Goal: Transaction & Acquisition: Purchase product/service

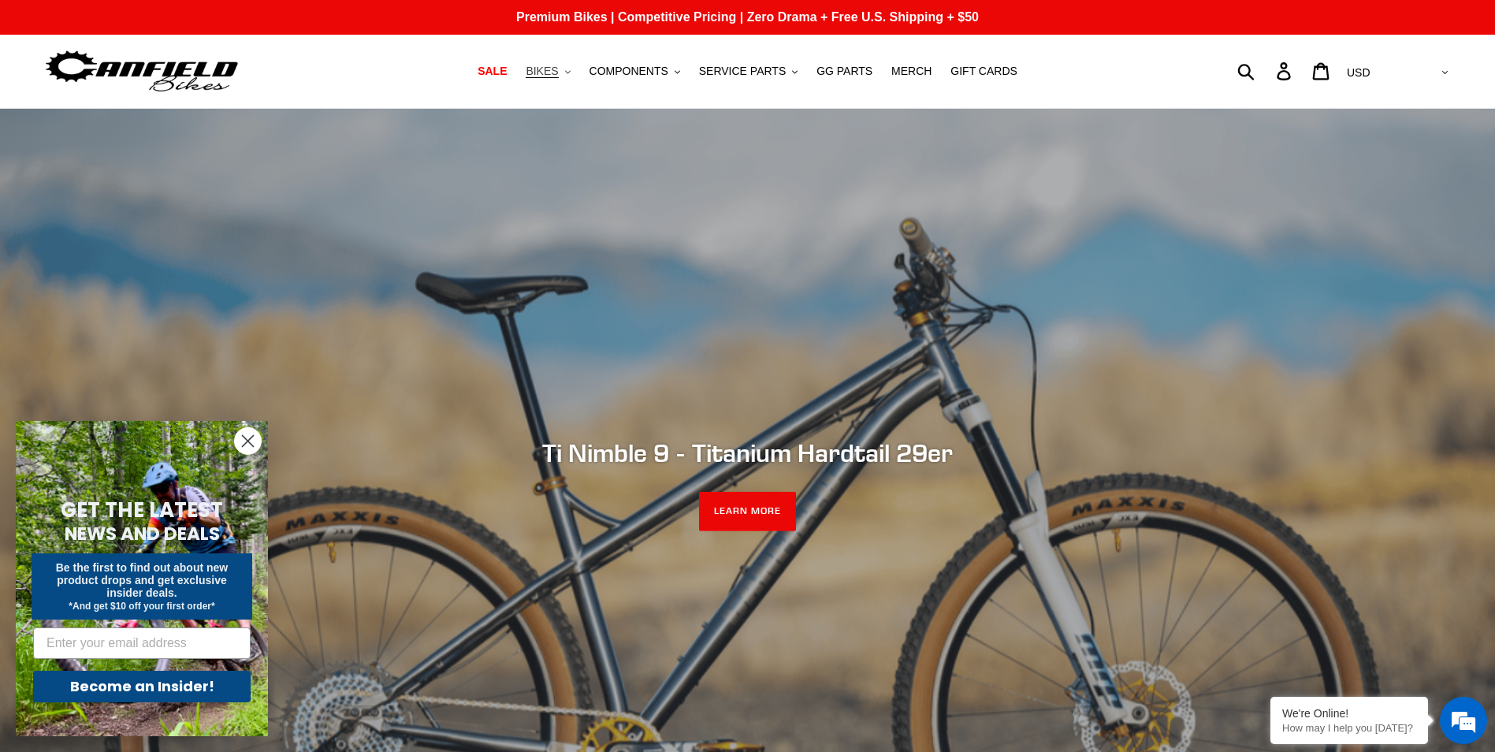
click at [558, 70] on span "BIKES" at bounding box center [542, 71] width 32 height 13
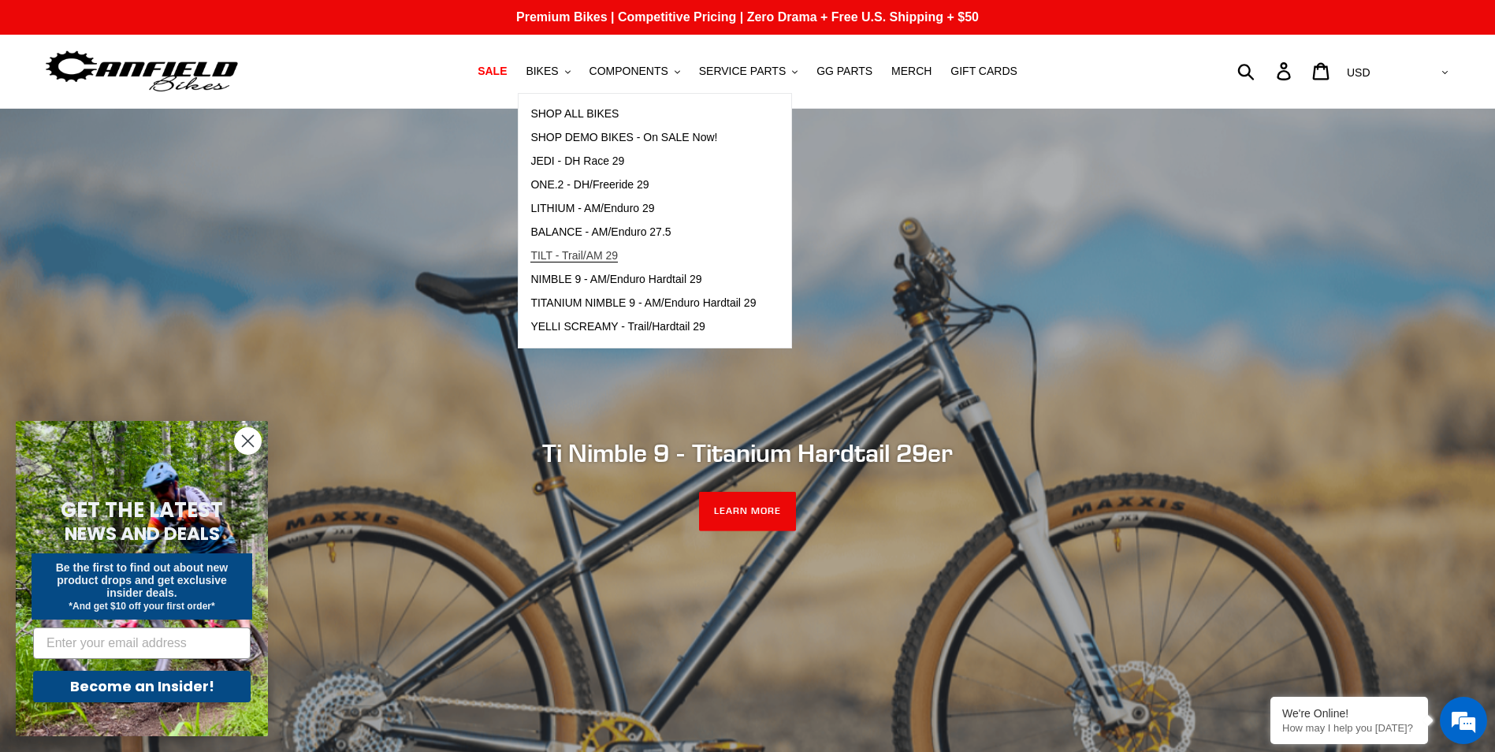
click at [594, 255] on span "TILT - Trail/AM 29" at bounding box center [573, 255] width 87 height 13
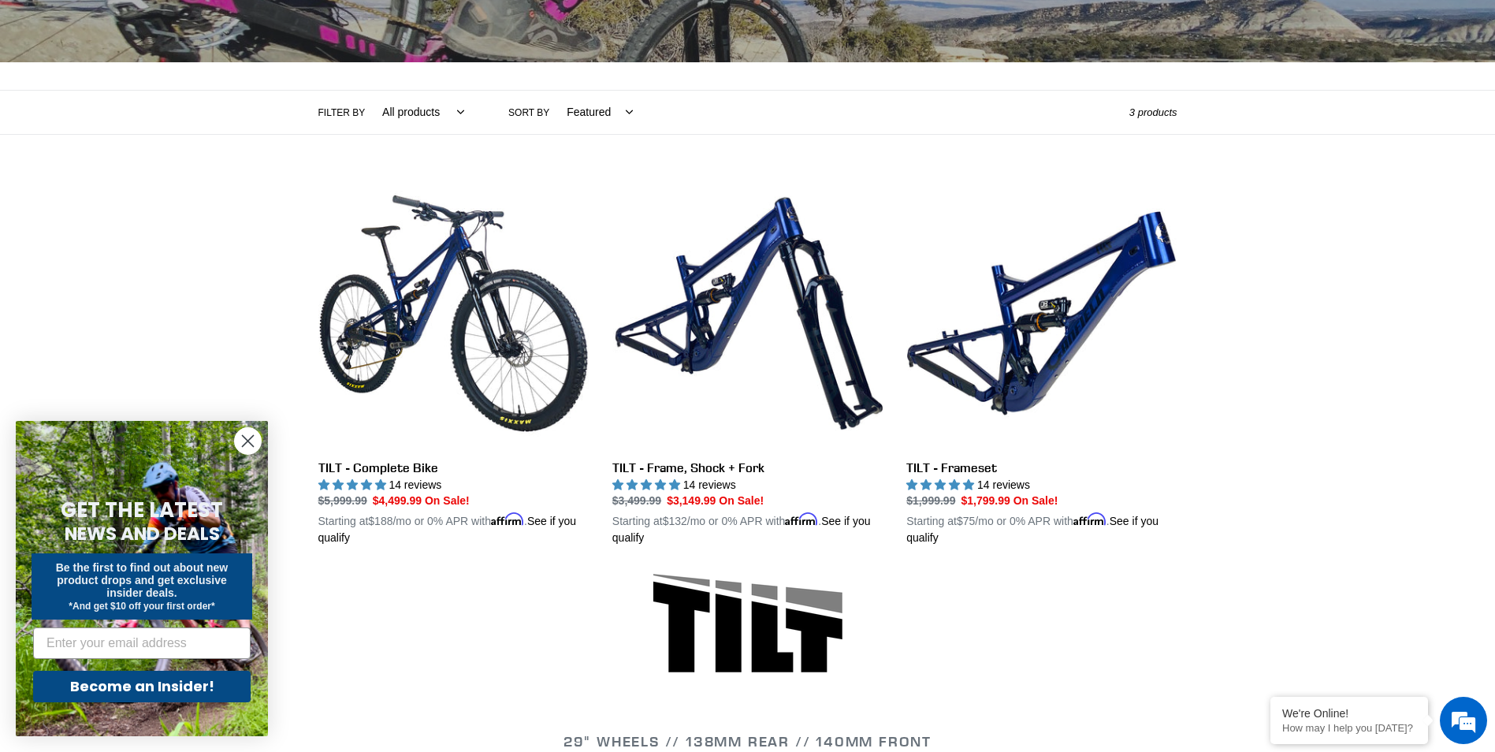
scroll to position [336, 0]
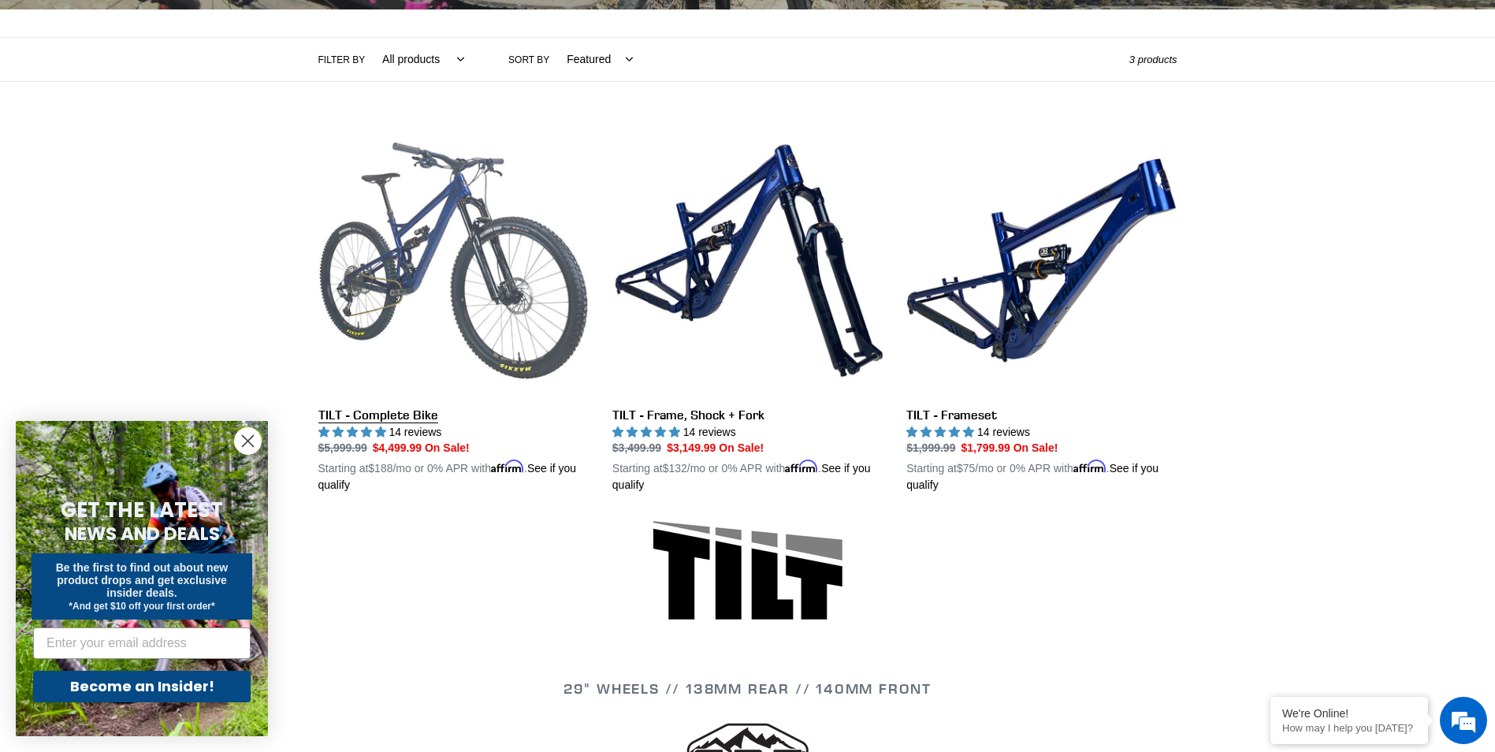
click at [432, 268] on link "TILT - Complete Bike" at bounding box center [453, 309] width 270 height 369
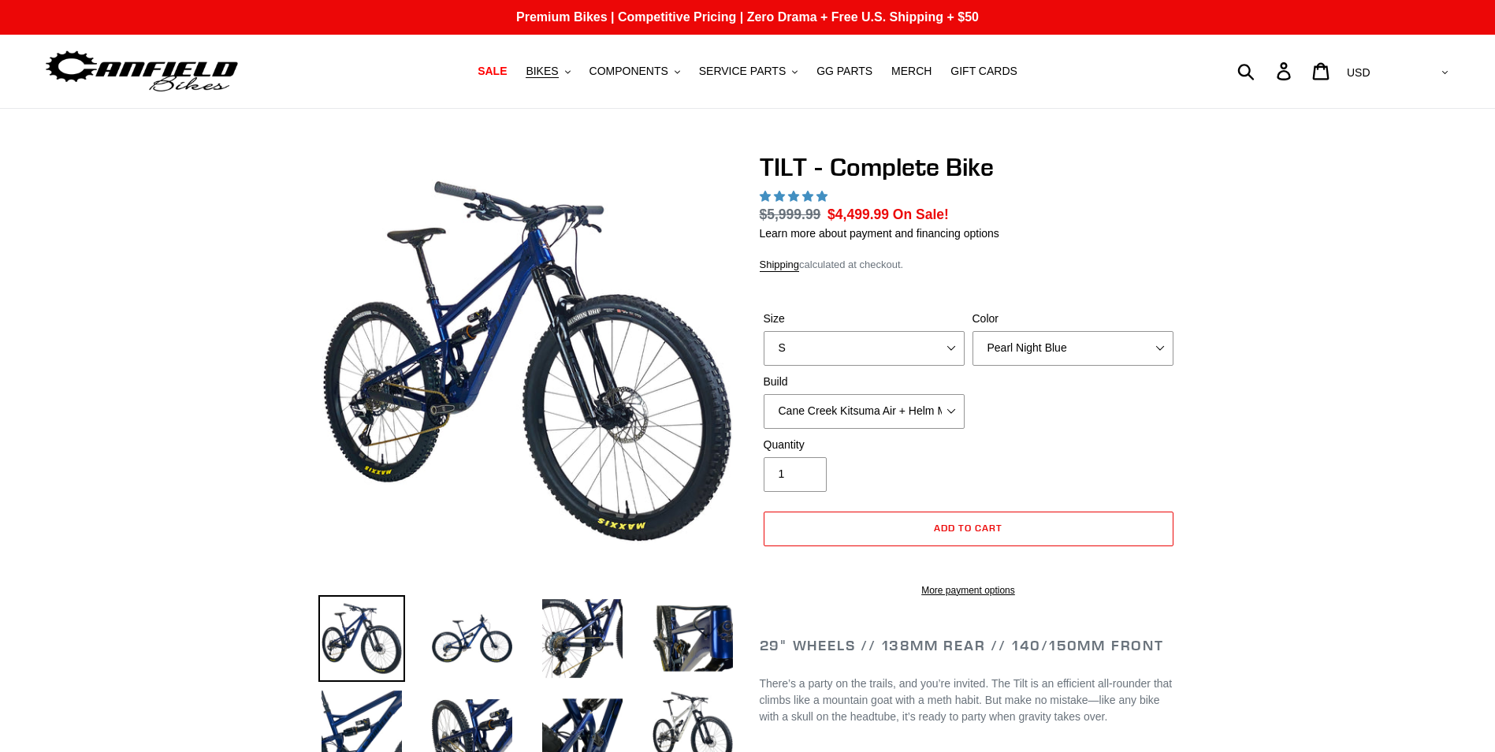
select select "highest-rating"
click at [838, 342] on select "S M L" at bounding box center [864, 348] width 201 height 35
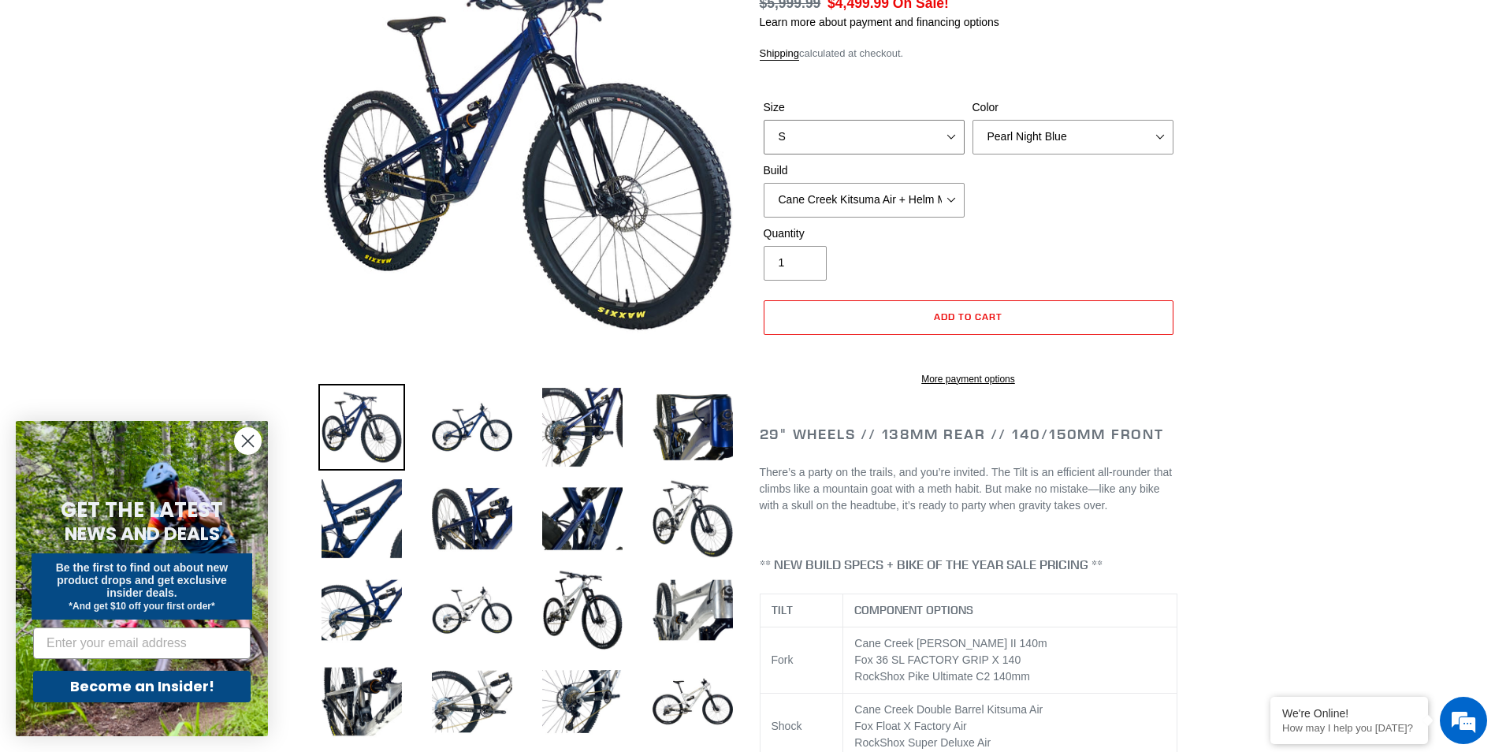
scroll to position [158, 0]
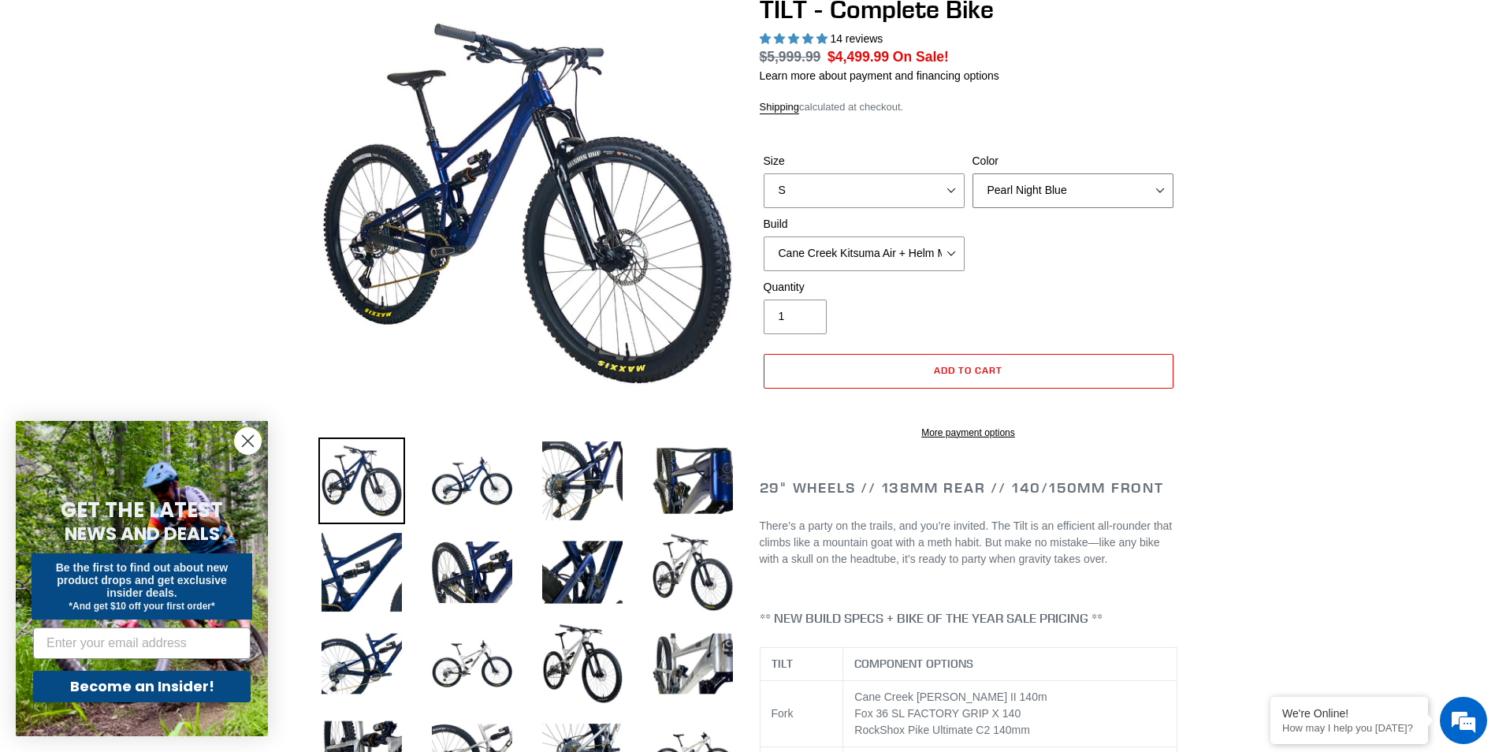
click at [1128, 191] on select "Pearl Night Blue Stealth Silver Raw" at bounding box center [1073, 190] width 201 height 35
click at [973, 173] on select "Pearl Night Blue Stealth Silver Raw" at bounding box center [1073, 190] width 201 height 35
click at [1130, 188] on select "Pearl Night Blue Stealth Silver Raw" at bounding box center [1073, 190] width 201 height 35
click at [973, 173] on select "Pearl Night Blue Stealth Silver Raw" at bounding box center [1073, 190] width 201 height 35
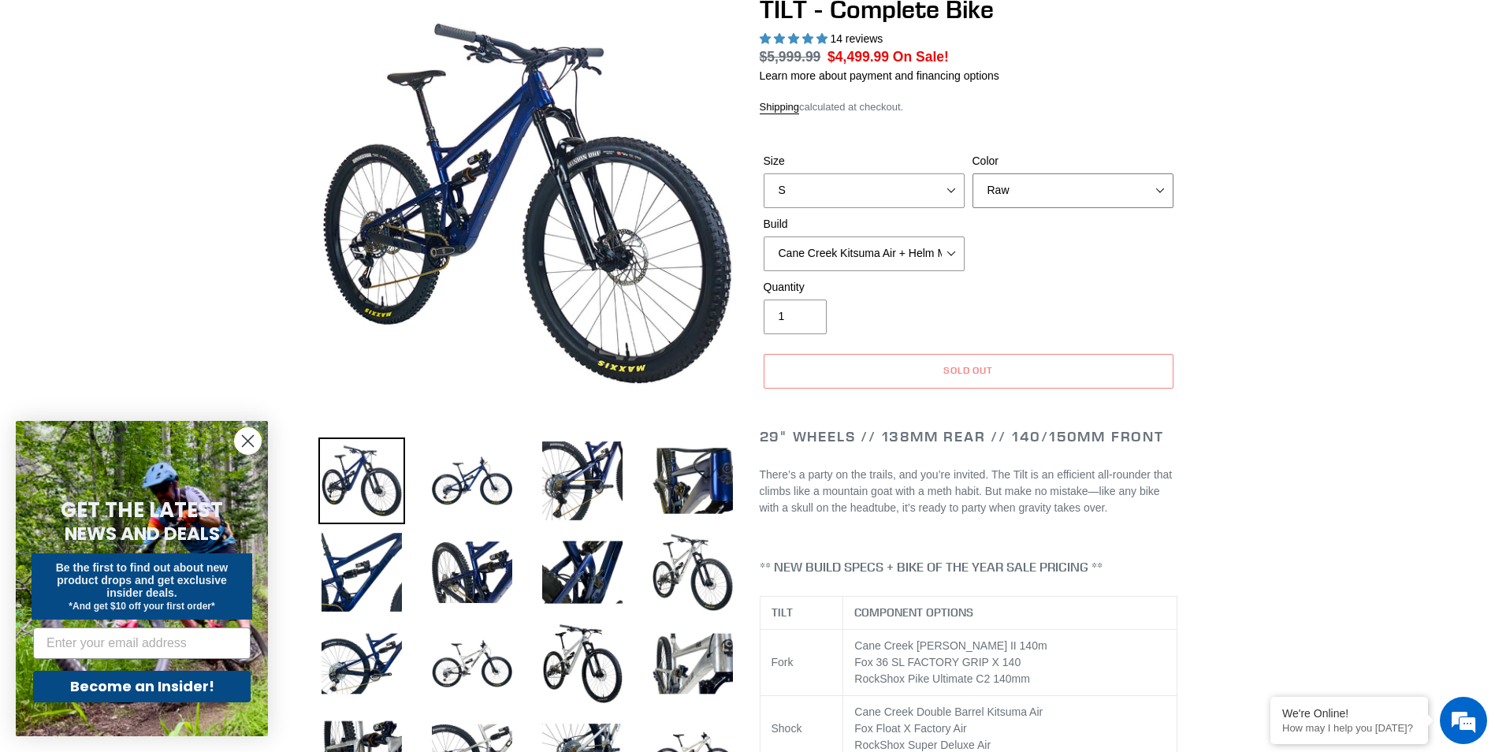
click at [1114, 188] on select "Pearl Night Blue Stealth Silver Raw" at bounding box center [1073, 190] width 201 height 35
select select "Stealth Silver"
click at [973, 173] on select "Pearl Night Blue Stealth Silver Raw" at bounding box center [1073, 190] width 201 height 35
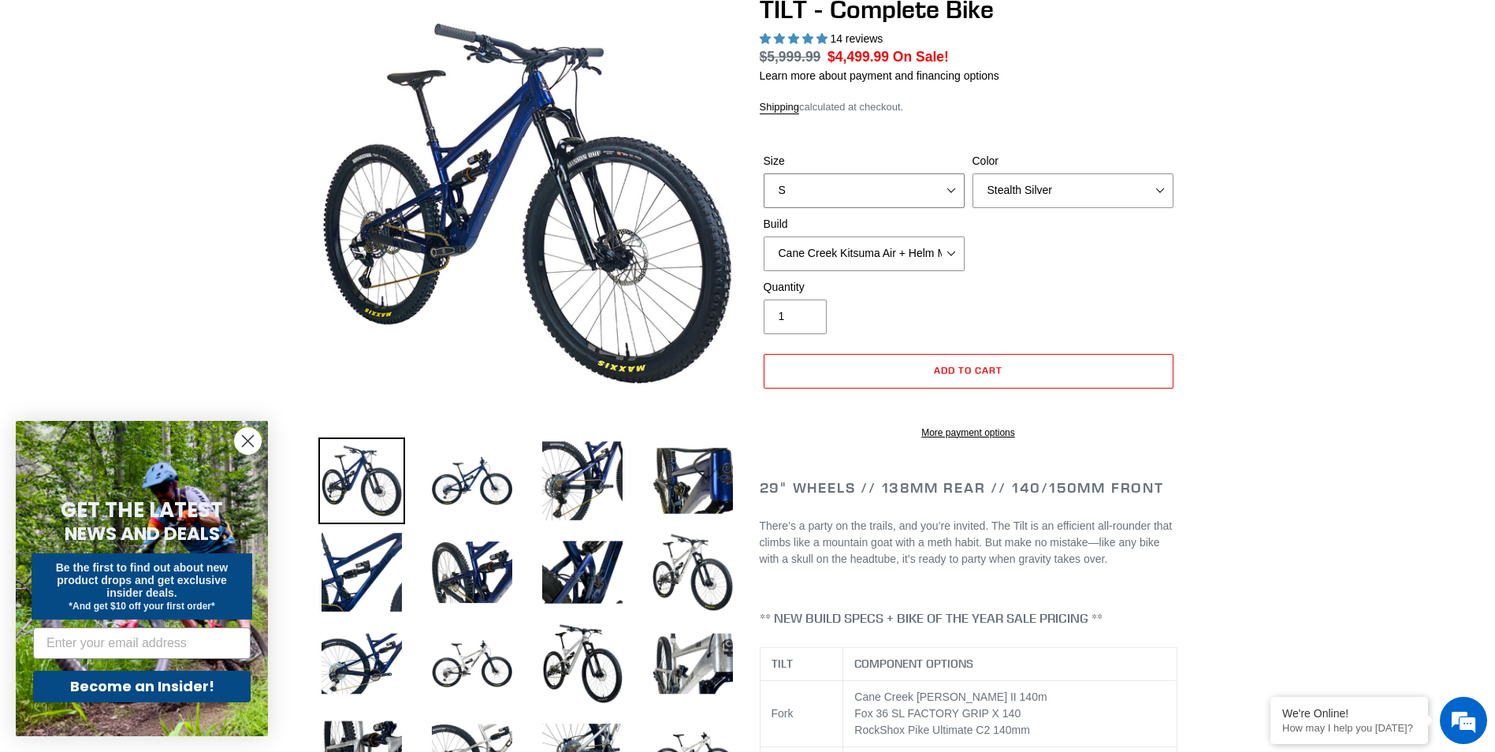
click at [933, 190] on select "S M L" at bounding box center [864, 190] width 201 height 35
select select "M"
click at [764, 173] on select "S M L" at bounding box center [864, 190] width 201 height 35
click at [957, 259] on select "Cane Creek Kitsuma Air + Helm MKII 140 + SRAM GX Cane Creek Kitsuma Air + Helm …" at bounding box center [864, 253] width 201 height 35
select select "RockShox SD ULT + Pike ULT 140 + SRAM XO"
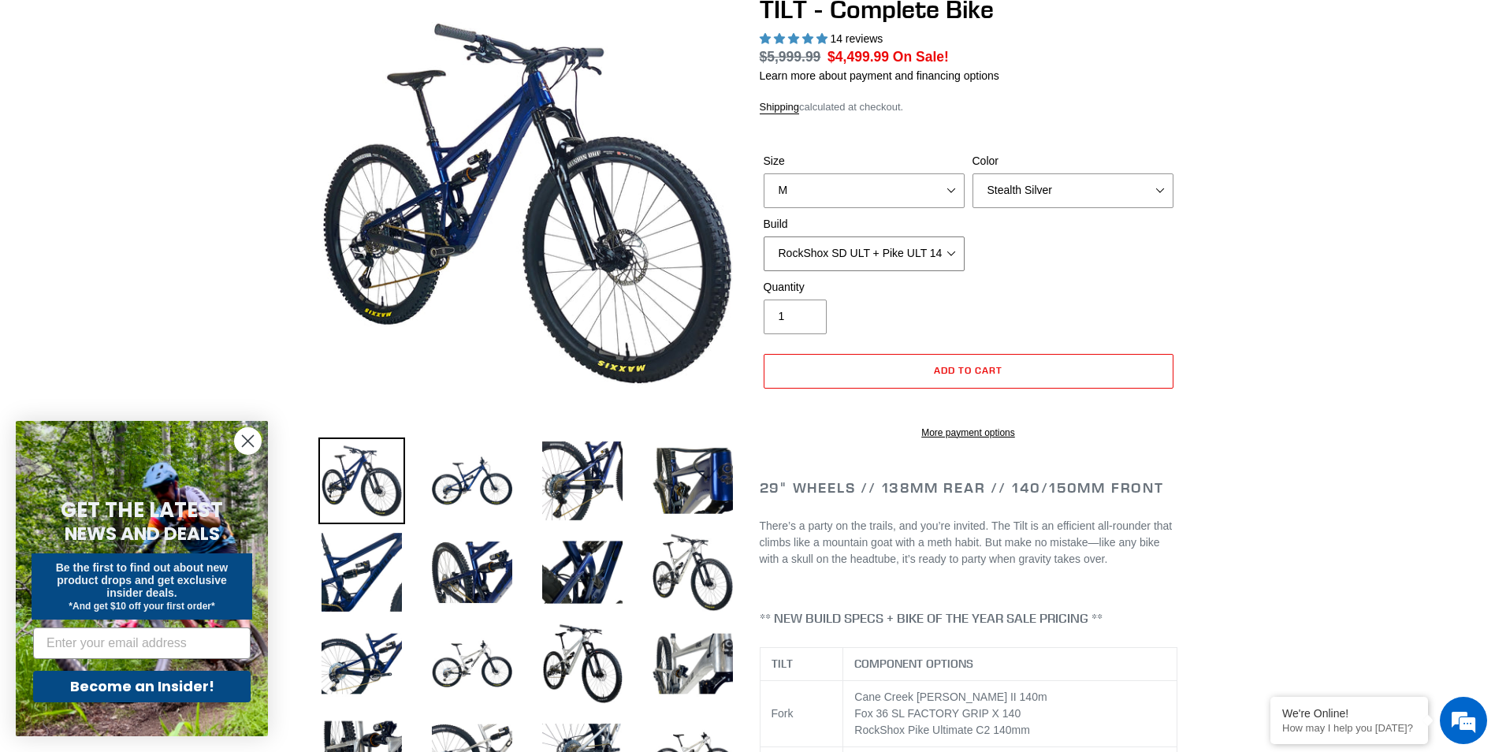
click at [764, 236] on select "Cane Creek Kitsuma Air + Helm MKII 140 + SRAM GX Cane Creek Kitsuma Air + Helm …" at bounding box center [864, 253] width 201 height 35
click at [994, 364] on span "Add to cart" at bounding box center [968, 370] width 69 height 12
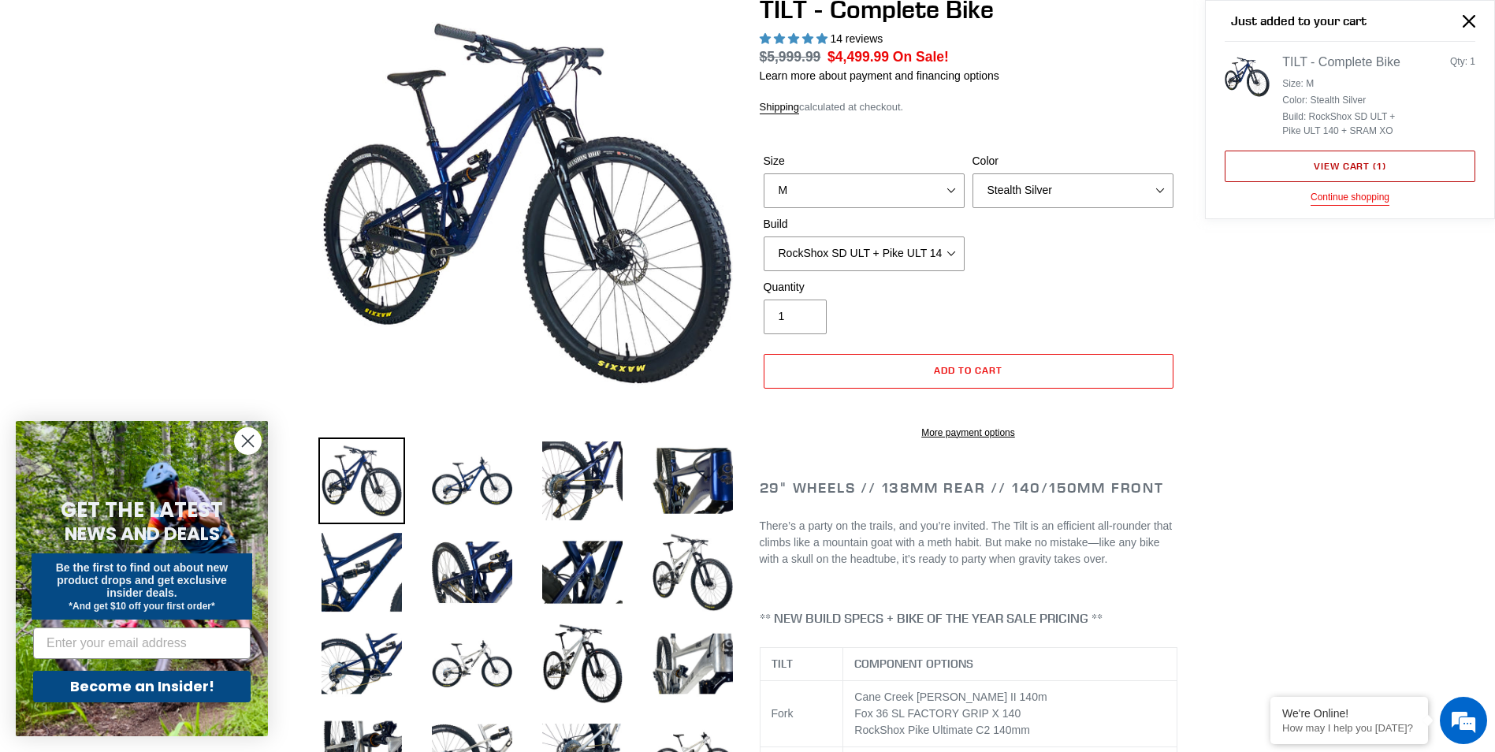
click at [1343, 166] on link "View cart ( 1 )" at bounding box center [1350, 167] width 251 height 32
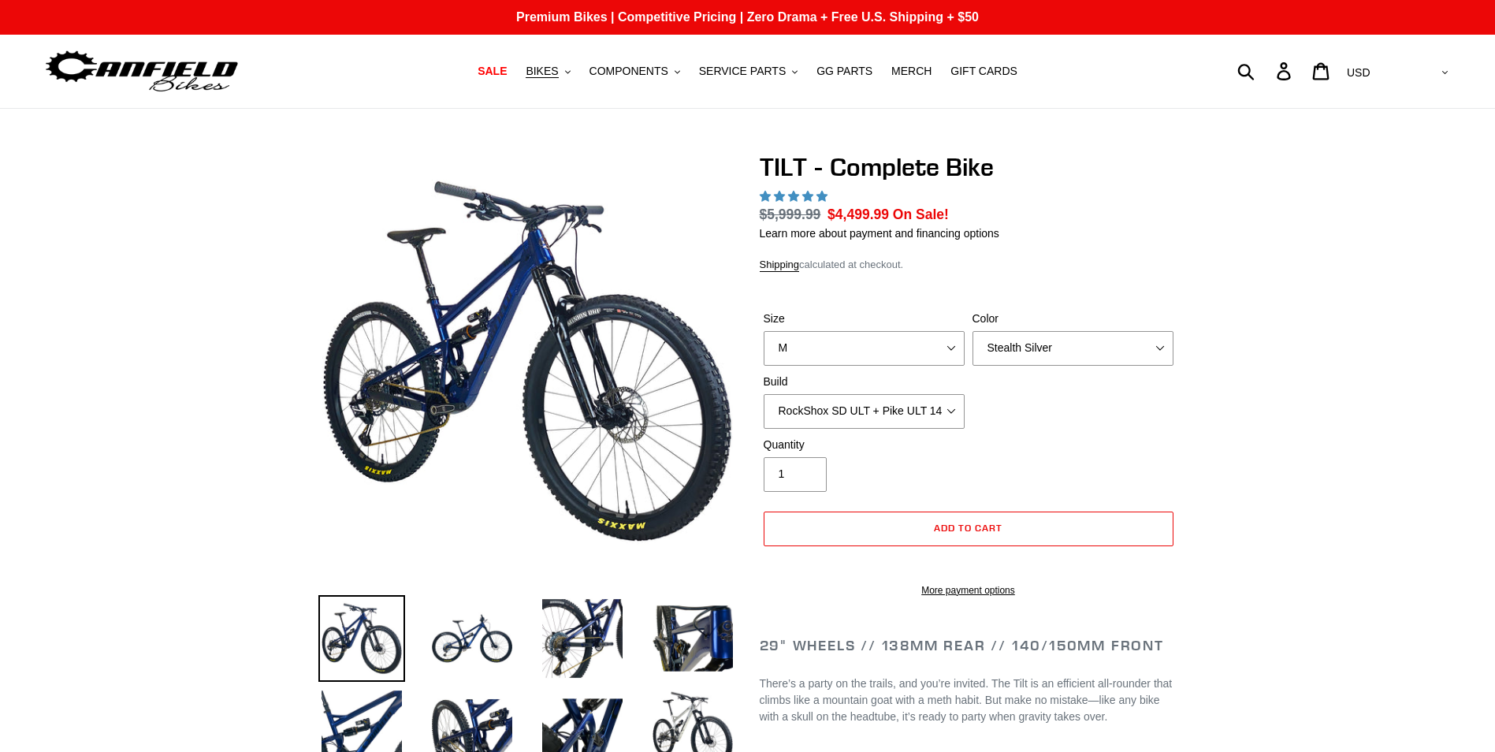
select select "M"
select select "Stealth Silver"
select select "RockShox SD ULT + Pike ULT 140 + SRAM XO"
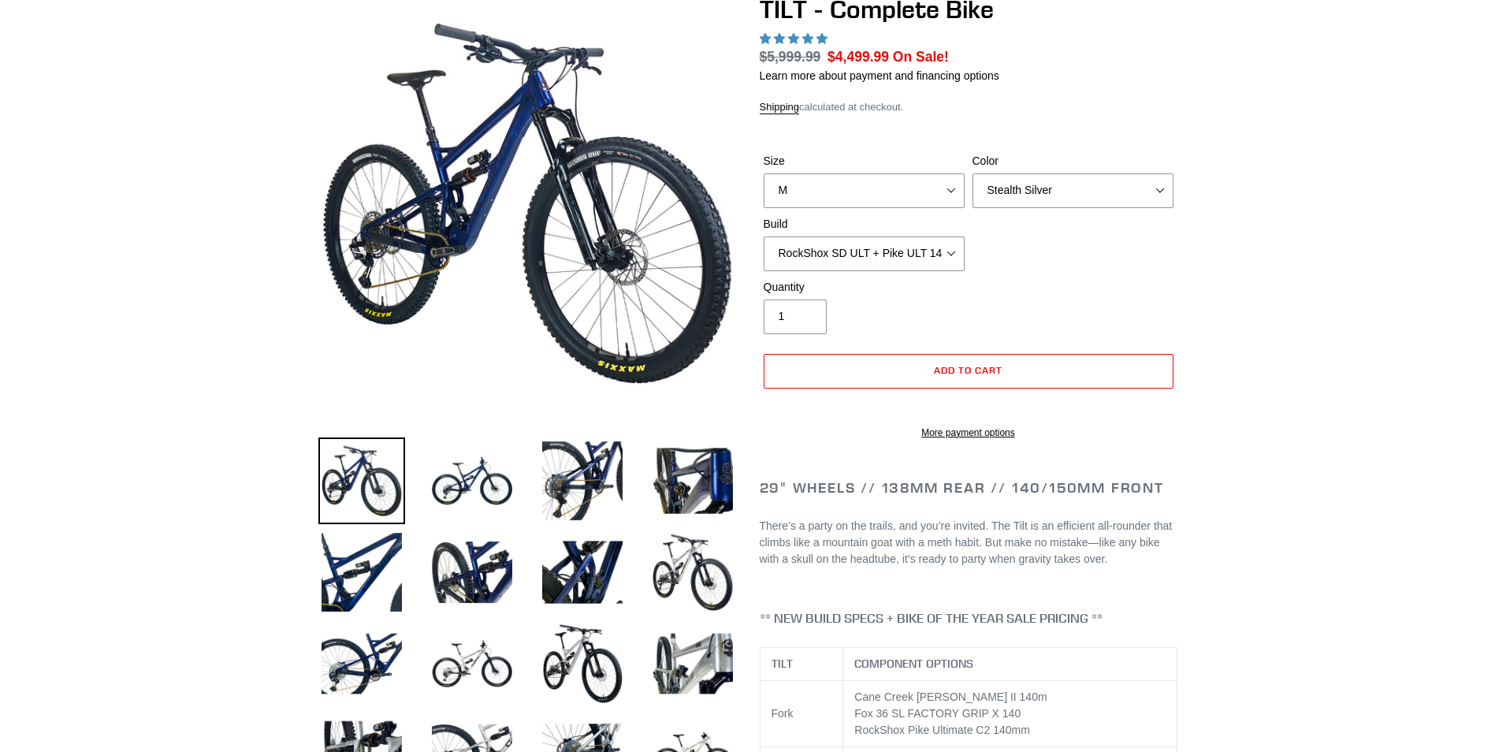
select select "highest-rating"
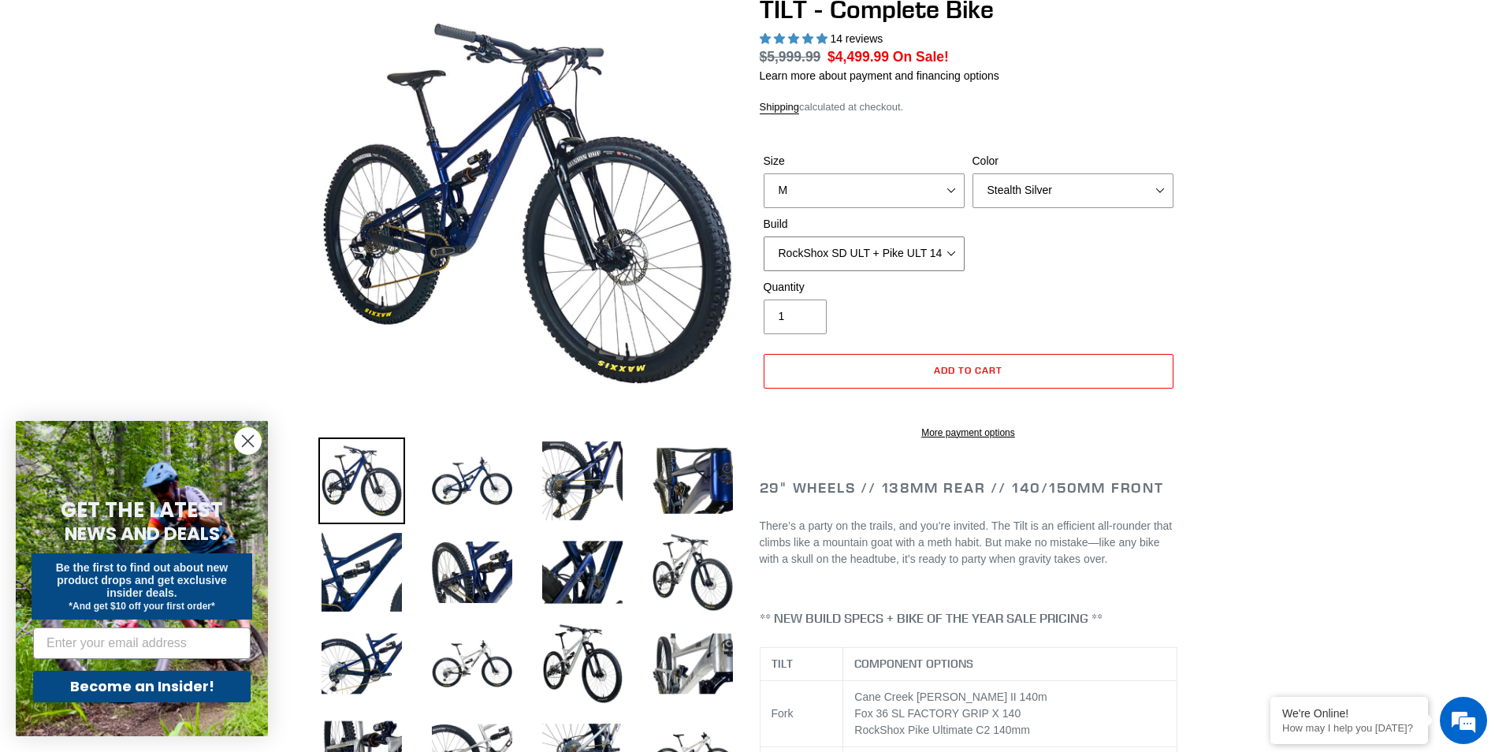
click at [958, 246] on select "Cane Creek Kitsuma Air + Helm MKII 140 + SRAM GX Cane Creek Kitsuma Air + Helm …" at bounding box center [864, 253] width 201 height 35
select select "Cane Creek Kitsuma Air + Helm MKII 140 + SRAM GX"
click at [764, 236] on select "Cane Creek Kitsuma Air + Helm MKII 140 + SRAM GX Cane Creek Kitsuma Air + Helm …" at bounding box center [864, 253] width 201 height 35
click at [959, 374] on span "Add to cart" at bounding box center [968, 370] width 69 height 12
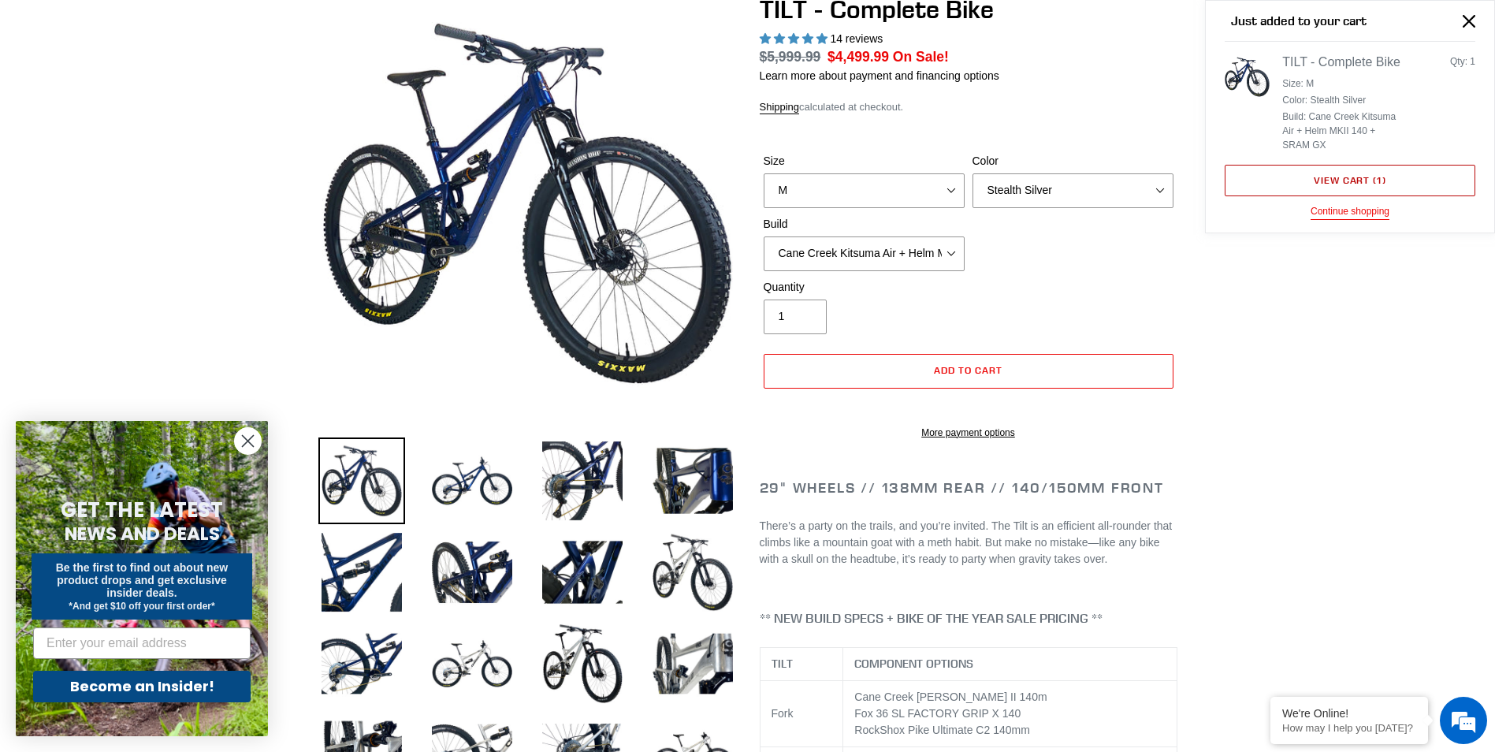
click at [1317, 184] on link "View cart ( 1 )" at bounding box center [1350, 181] width 251 height 32
